Goal: Information Seeking & Learning: Learn about a topic

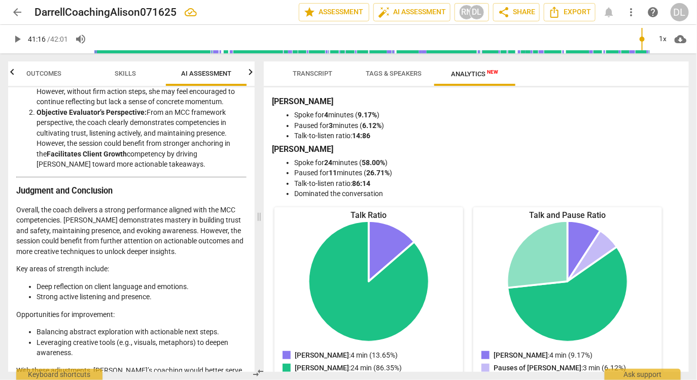
scroll to position [1888, 0]
click at [312, 69] on span "Transcript" at bounding box center [313, 74] width 64 height 14
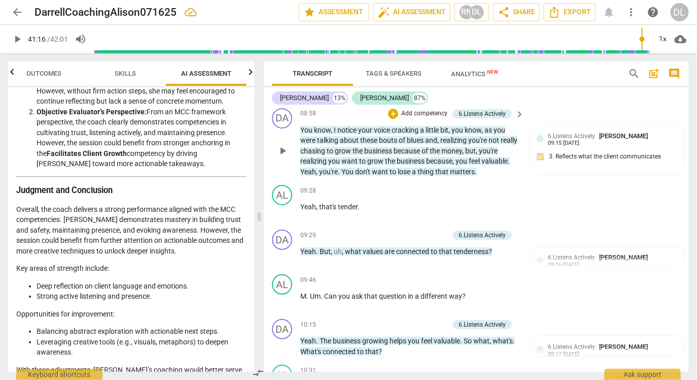
scroll to position [1284, 0]
click at [395, 215] on div "09:28 + Add competency keyboard_arrow_right Yeah , that's tender ." at bounding box center [412, 204] width 225 height 37
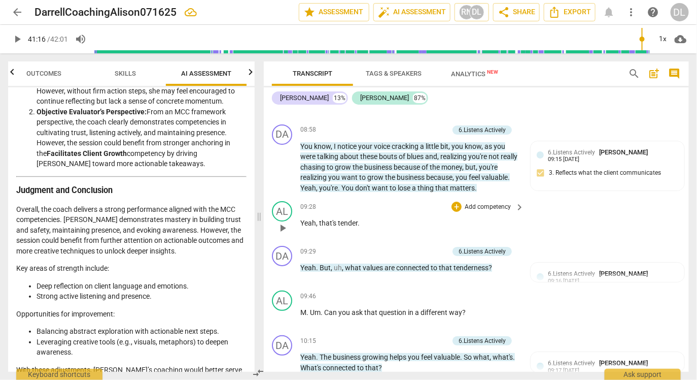
scroll to position [1270, 0]
click at [118, 76] on span "Skills" at bounding box center [125, 74] width 21 height 8
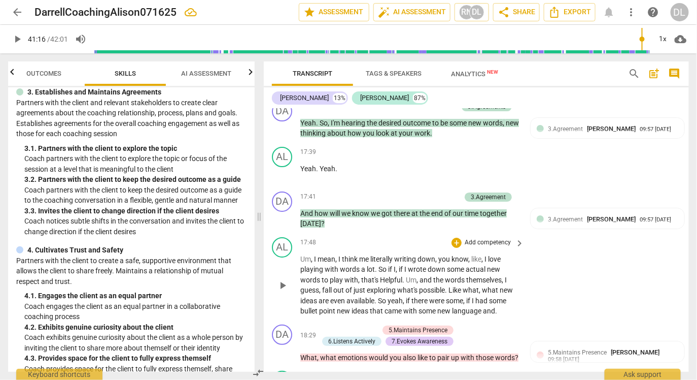
scroll to position [2508, 0]
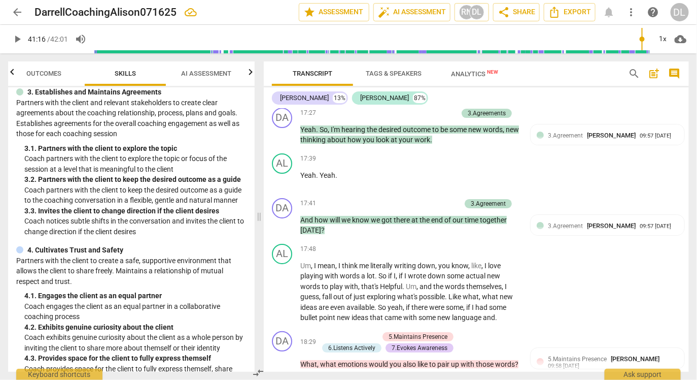
click at [196, 72] on span "AI Assessment" at bounding box center [207, 74] width 50 height 8
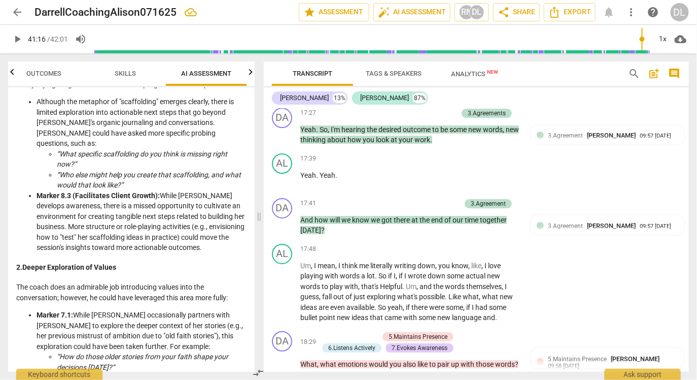
scroll to position [1053, 0]
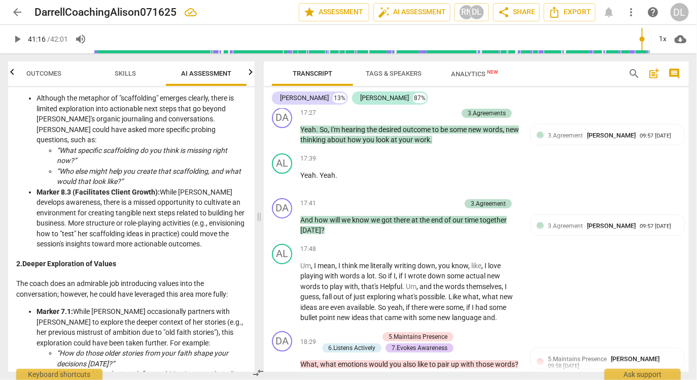
click at [10, 75] on icon "button" at bounding box center [12, 72] width 12 height 12
click at [138, 72] on span "Skills" at bounding box center [137, 74] width 21 height 8
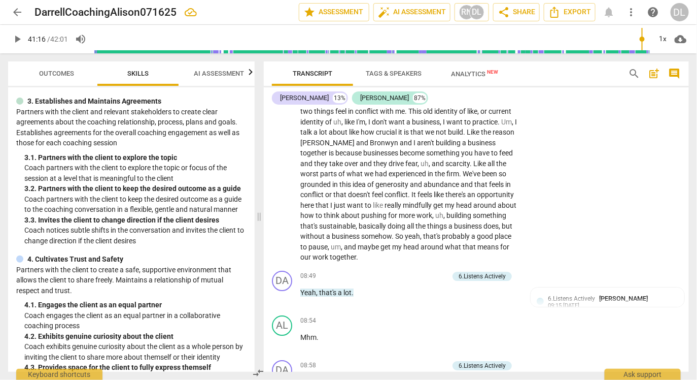
scroll to position [1037, 0]
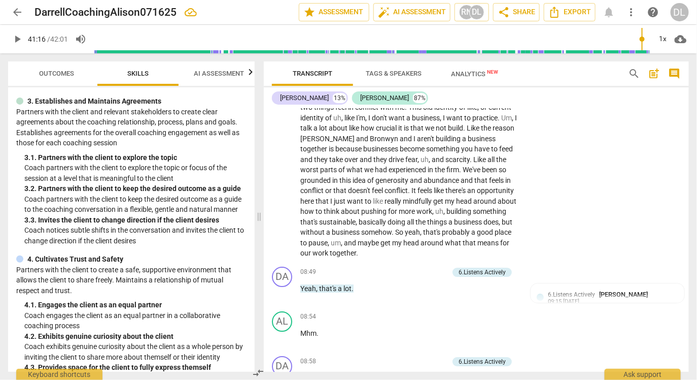
drag, startPoint x: 278, startPoint y: 171, endPoint x: 279, endPoint y: 182, distance: 11.2
click at [473, 163] on span "Like" at bounding box center [480, 159] width 14 height 8
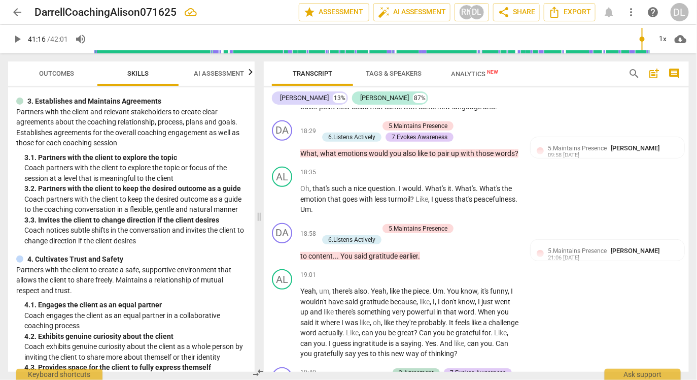
scroll to position [2720, 0]
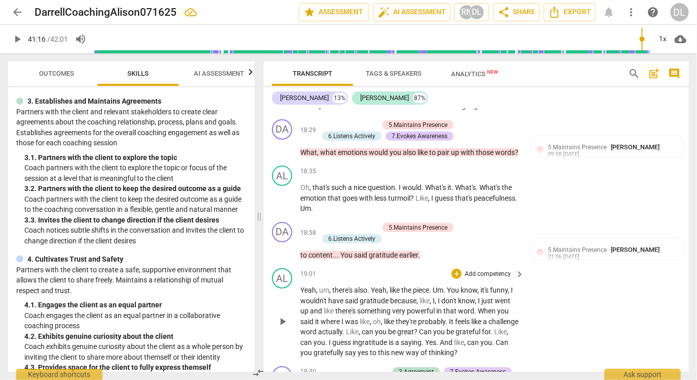
click at [334, 265] on div "AL play_arrow pause 19:01 + Add competency keyboard_arrow_right Yeah , um , the…" at bounding box center [476, 313] width 425 height 98
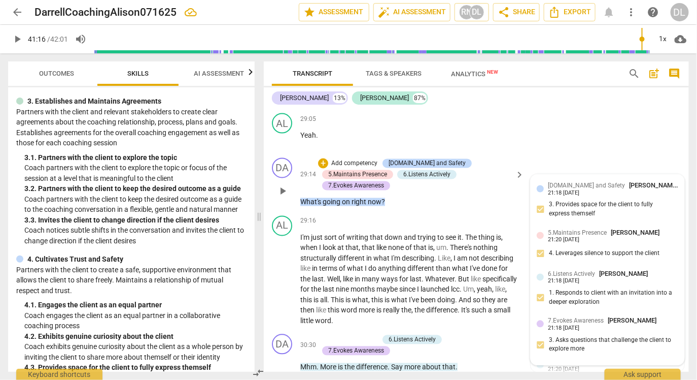
scroll to position [4451, 0]
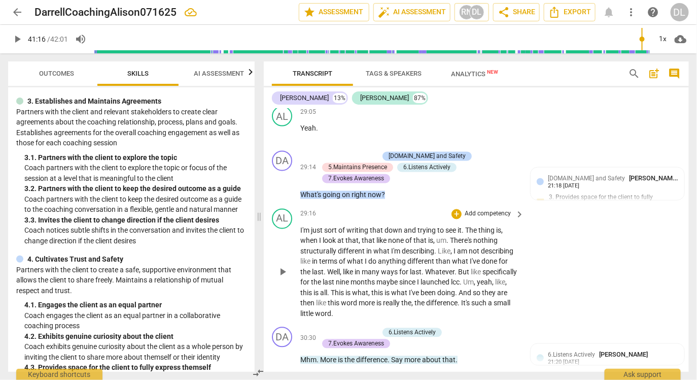
click at [614, 205] on div "AL play_arrow pause 29:16 + Add competency keyboard_arrow_right I'm just sort o…" at bounding box center [476, 264] width 425 height 119
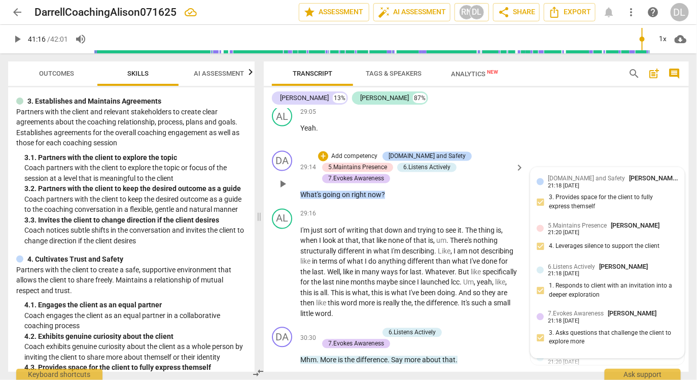
click at [581, 189] on div "[DOMAIN_NAME] and Safety [PERSON_NAME] 21:18 [DATE] 3. Provides space for the c…" at bounding box center [608, 195] width 142 height 43
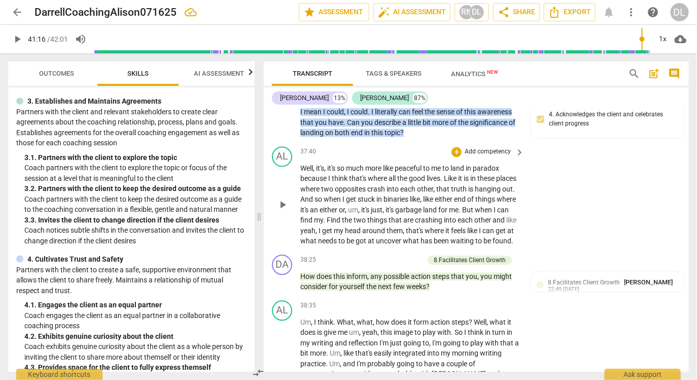
scroll to position [5798, 0]
type input "2477"
